Goal: Information Seeking & Learning: Learn about a topic

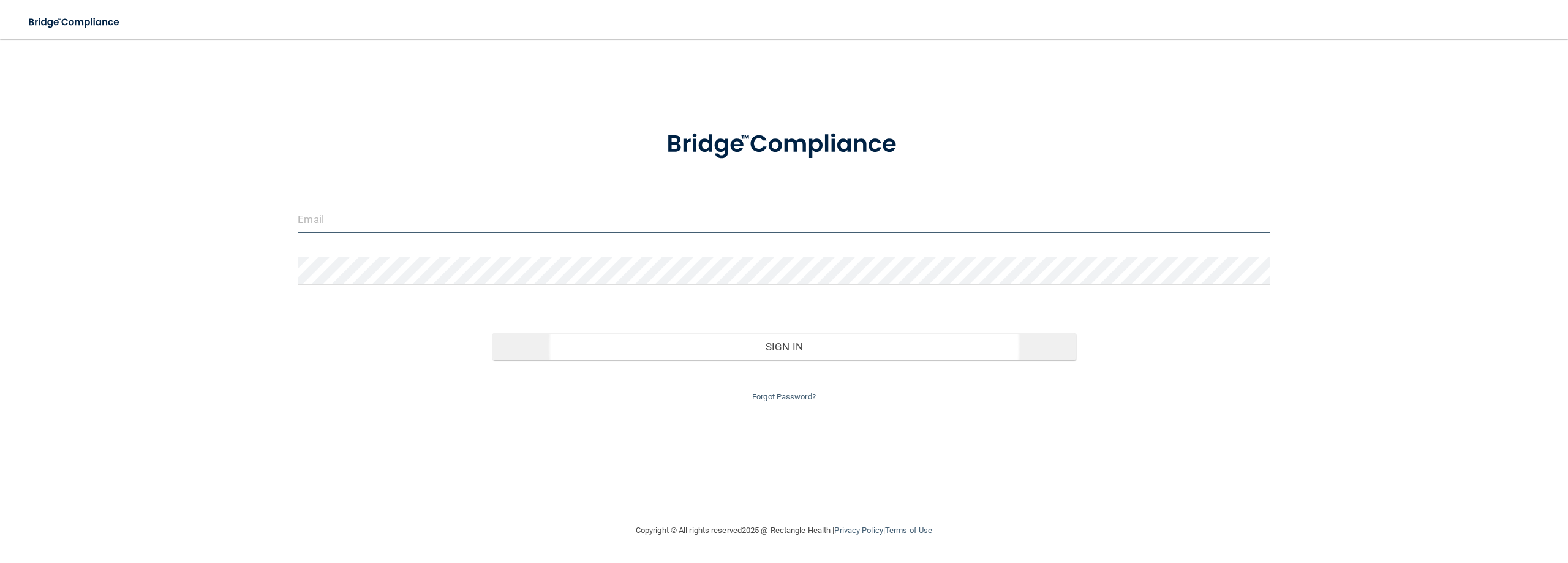
type input "[EMAIL_ADDRESS][DOMAIN_NAME]"
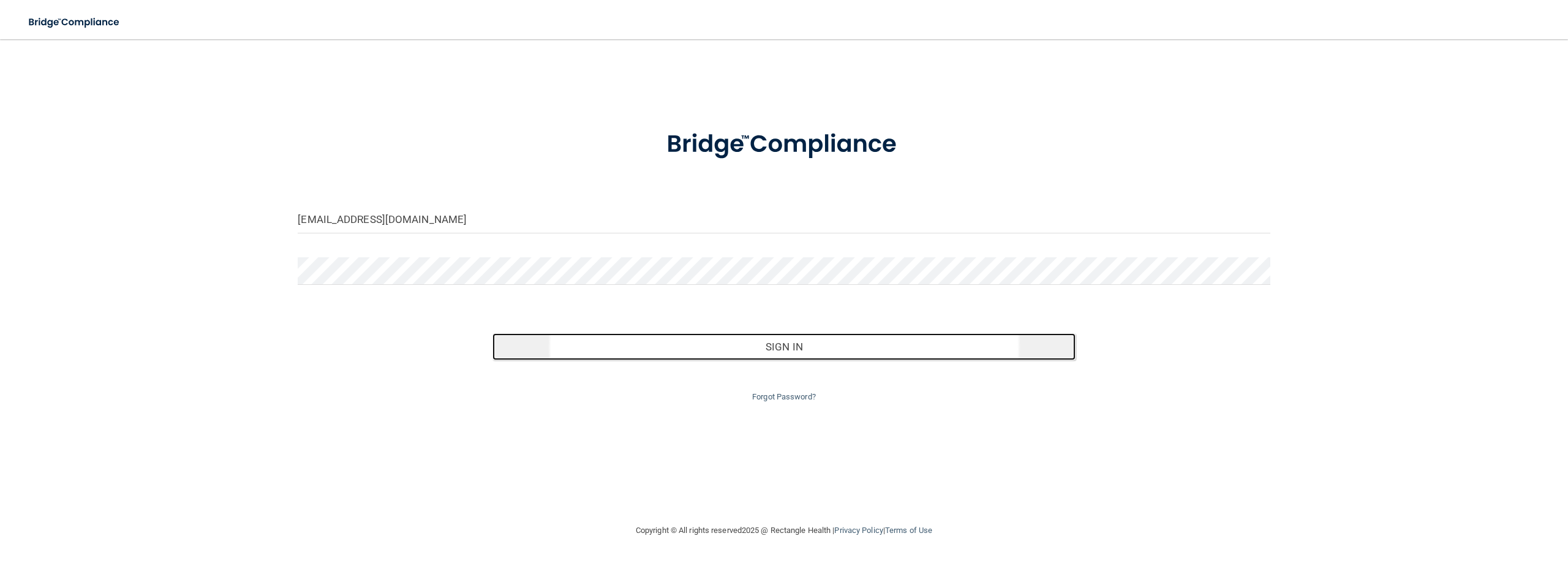
click at [778, 344] on button "Sign In" at bounding box center [784, 347] width 583 height 27
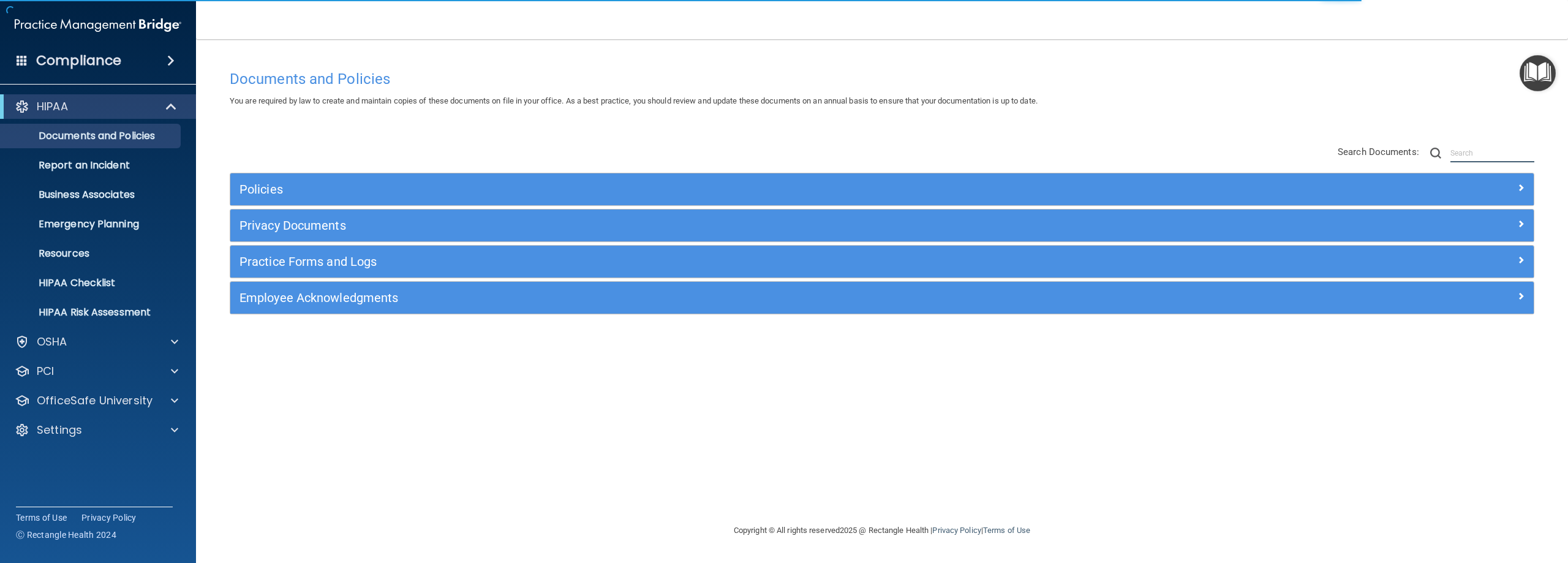
click at [1473, 160] on input "text" at bounding box center [1492, 153] width 84 height 18
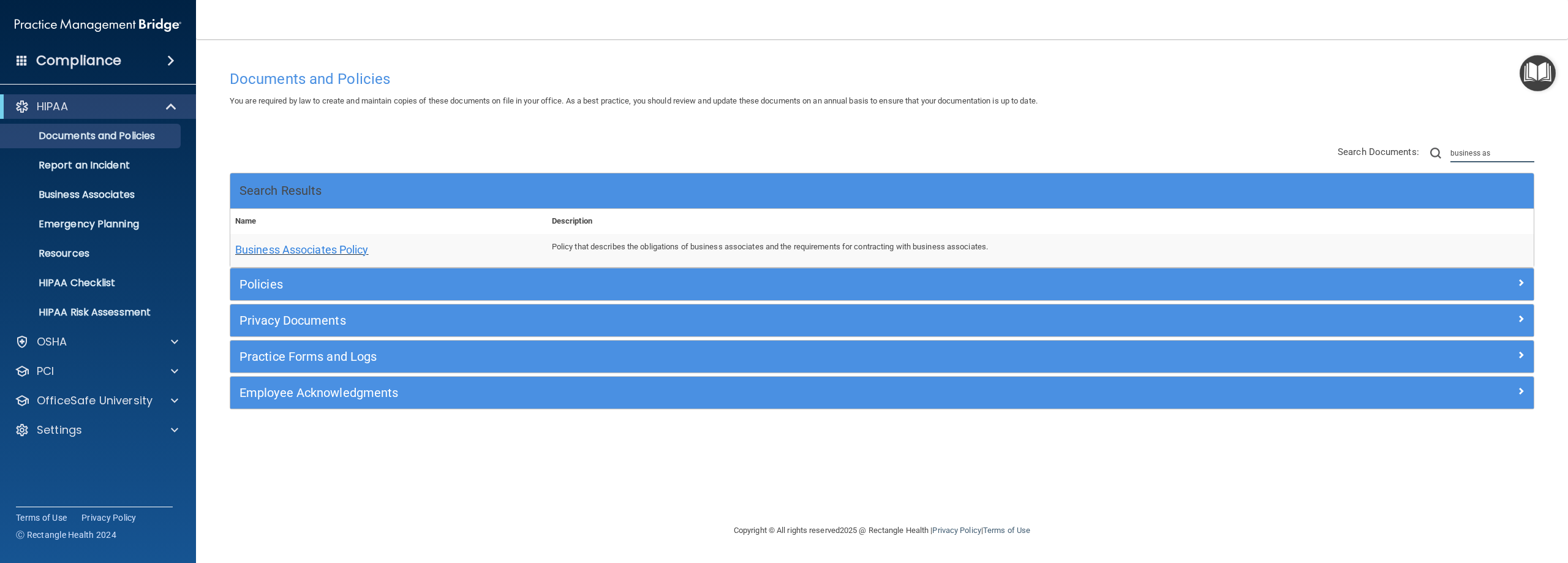
type input "business as"
click at [334, 250] on span "Business Associates Policy" at bounding box center [302, 249] width 134 height 13
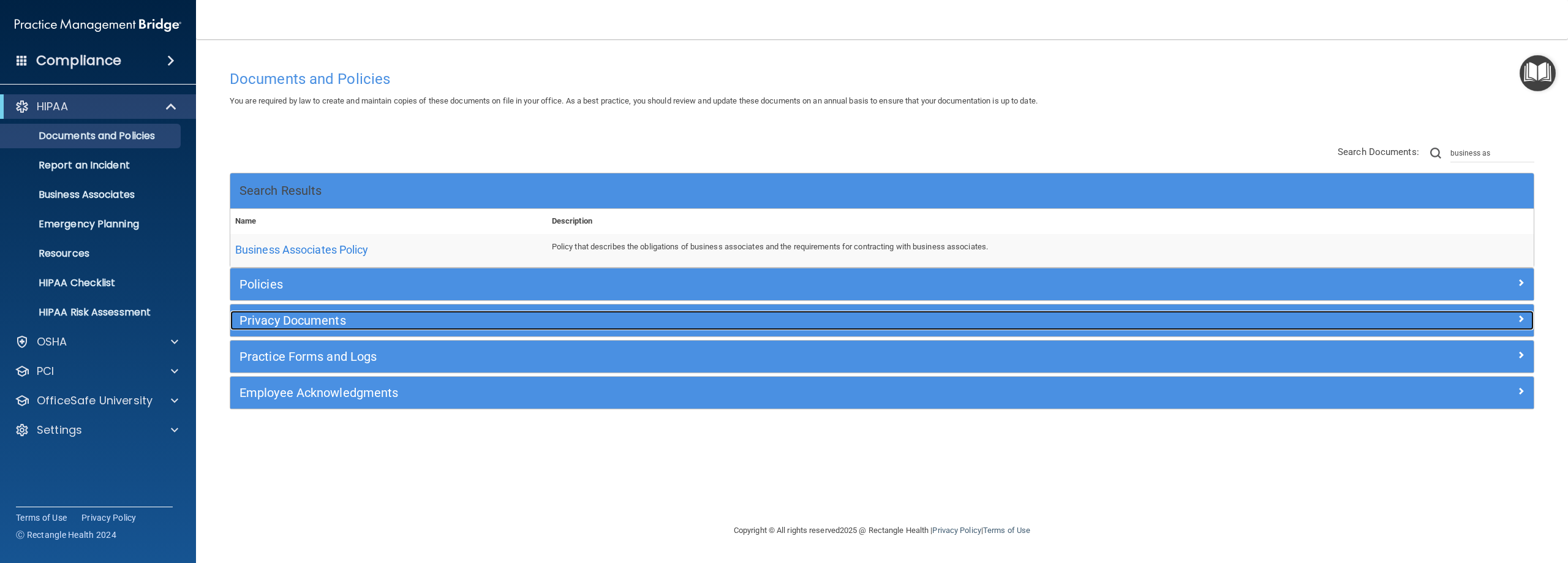
click at [321, 322] on h5 "Privacy Documents" at bounding box center [719, 320] width 959 height 13
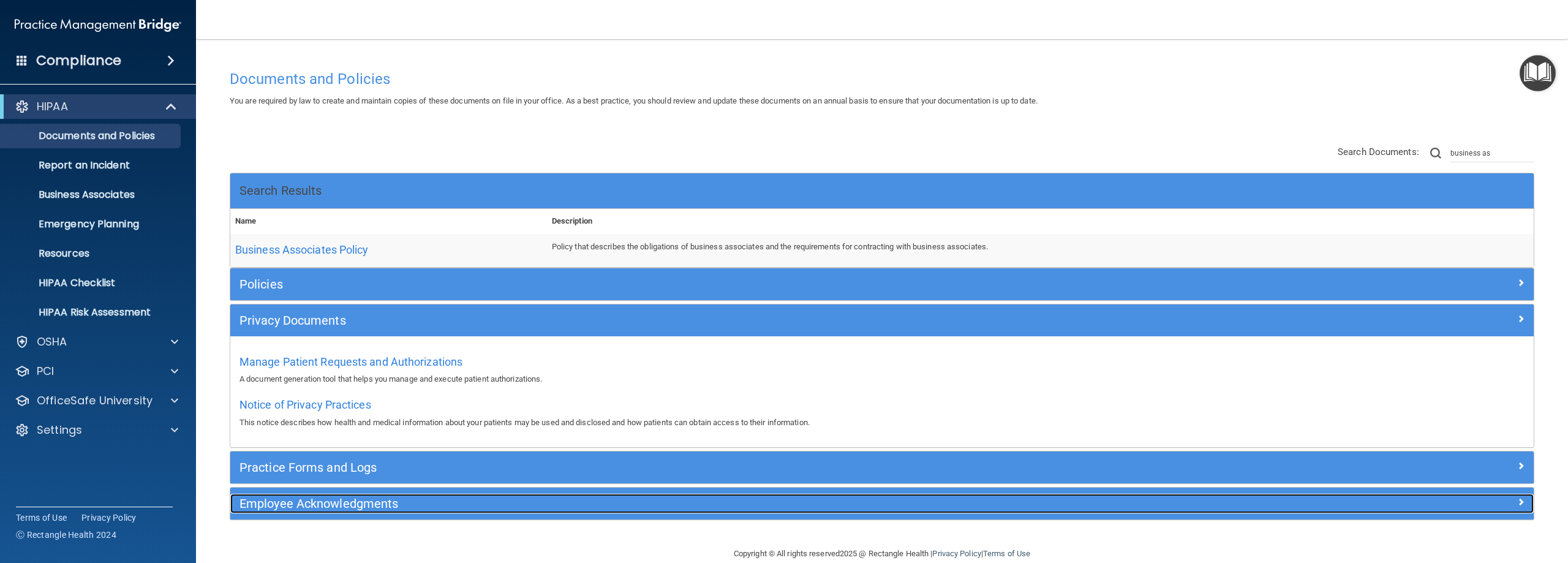
click at [341, 505] on h5 "Employee Acknowledgments" at bounding box center [719, 504] width 959 height 13
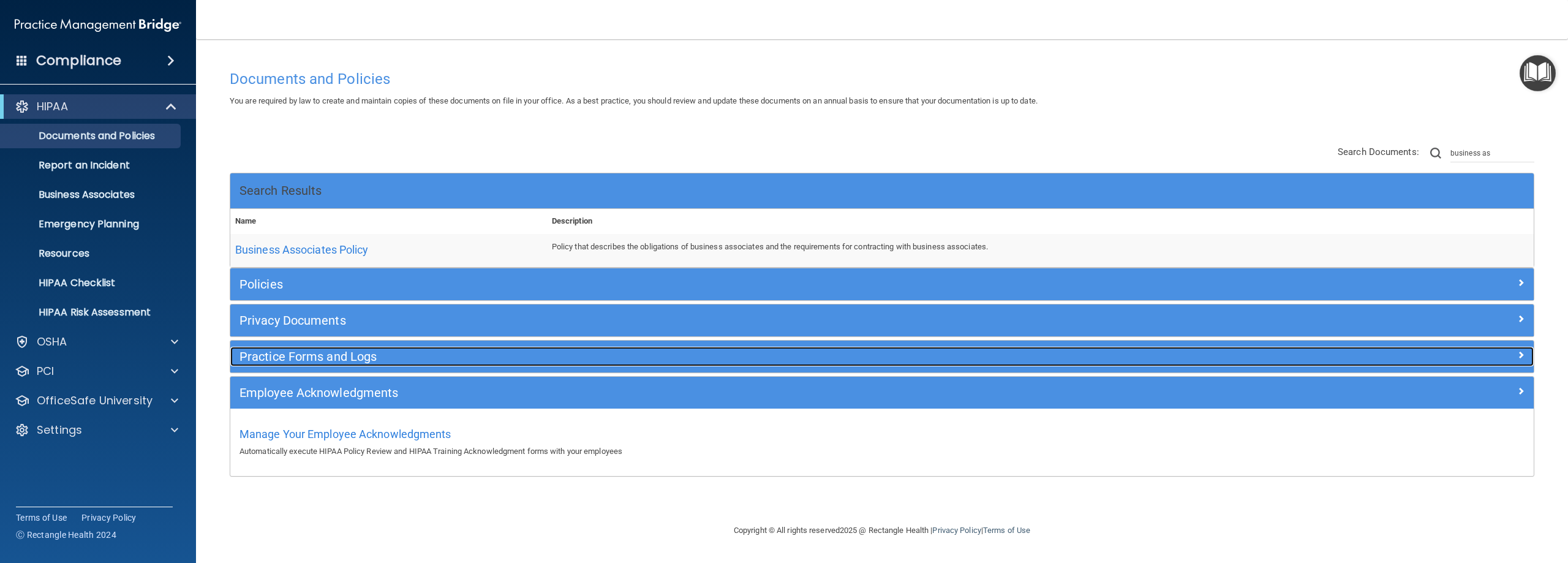
click at [301, 357] on h5 "Practice Forms and Logs" at bounding box center [719, 357] width 959 height 13
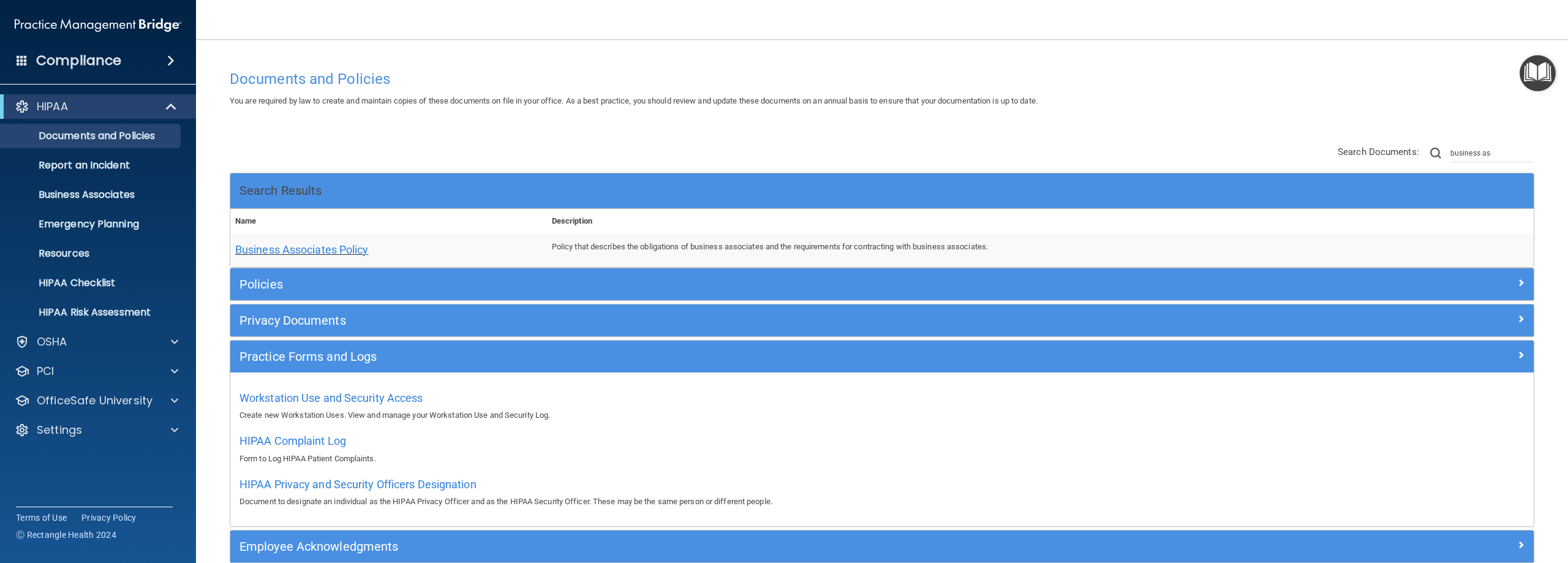
click at [302, 253] on span "Business Associates Policy" at bounding box center [302, 249] width 134 height 13
click at [79, 198] on p "Business Associates" at bounding box center [91, 195] width 167 height 12
